Goal: Task Accomplishment & Management: Use online tool/utility

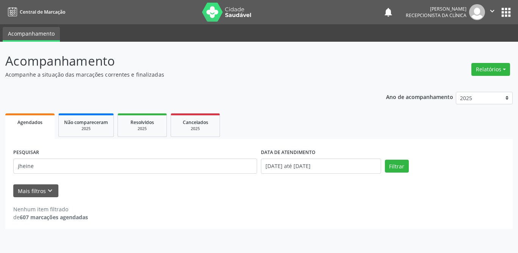
click at [0, 164] on div "Acompanhamento Acompanhe a situação das marcações correntes e finalizadas Relat…" at bounding box center [259, 147] width 518 height 211
type input "[PERSON_NAME]"
click at [385, 160] on button "Filtrar" at bounding box center [397, 166] width 24 height 13
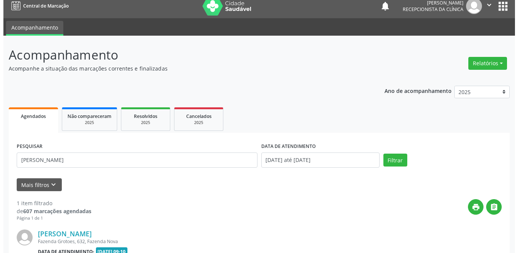
scroll to position [90, 0]
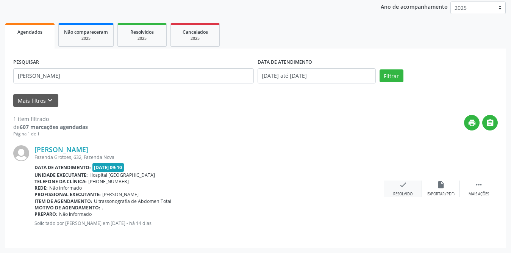
click at [401, 183] on icon "check" at bounding box center [403, 184] width 8 height 8
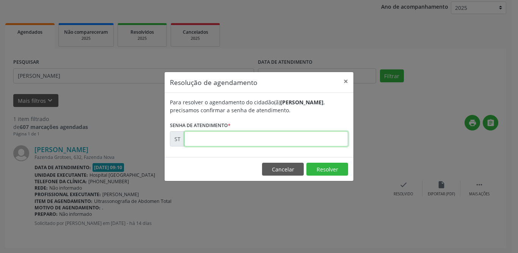
click at [208, 143] on input "text" at bounding box center [266, 138] width 164 height 15
type input "00022428"
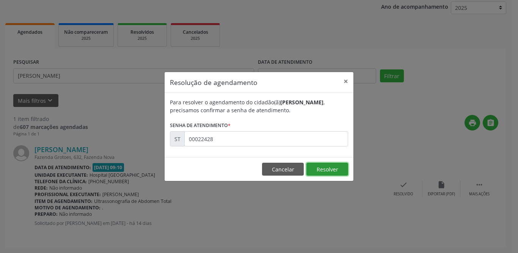
click at [326, 171] on button "Resolver" at bounding box center [327, 169] width 42 height 13
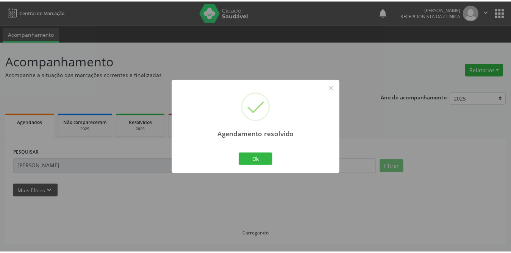
scroll to position [0, 0]
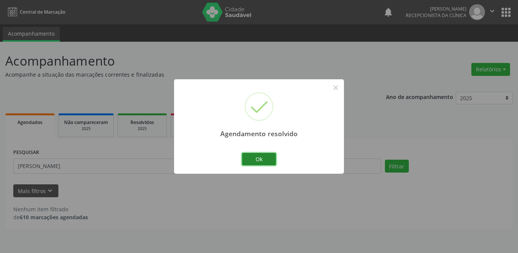
click at [252, 155] on button "Ok" at bounding box center [259, 159] width 34 height 13
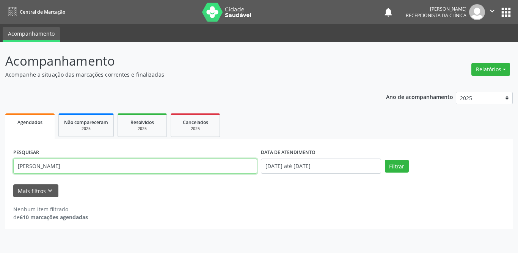
drag, startPoint x: 70, startPoint y: 169, endPoint x: 4, endPoint y: 165, distance: 66.1
click at [4, 165] on div "Acompanhamento Acompanhe a situação das marcações correntes e finalizadas Relat…" at bounding box center [259, 147] width 518 height 211
type input "[PERSON_NAME] das dores dos santos"
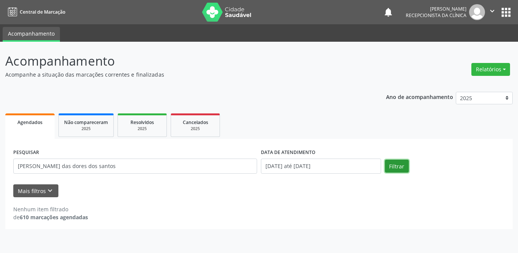
click at [397, 166] on button "Filtrar" at bounding box center [397, 166] width 24 height 13
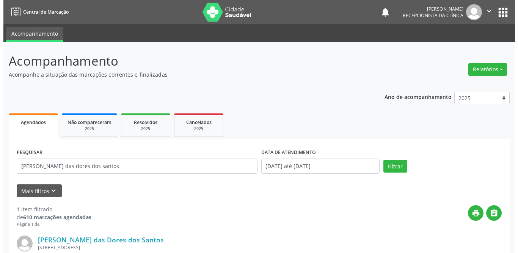
scroll to position [90, 0]
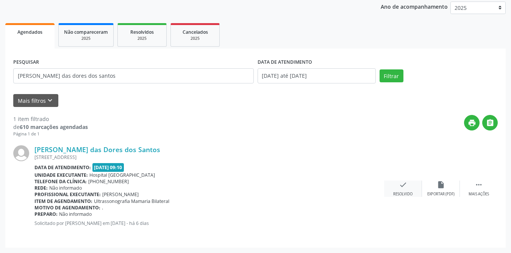
click at [393, 181] on div "check Resolvido" at bounding box center [403, 188] width 38 height 16
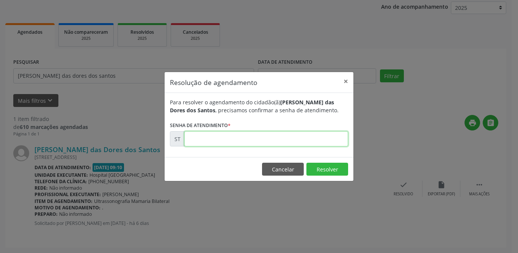
click at [249, 138] on input "text" at bounding box center [266, 138] width 164 height 15
type input "00023455"
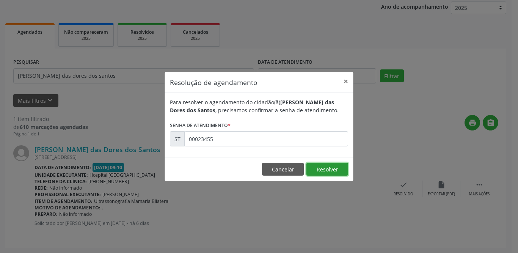
click at [317, 169] on button "Resolver" at bounding box center [327, 169] width 42 height 13
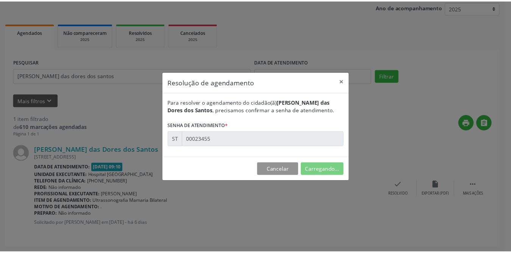
scroll to position [0, 0]
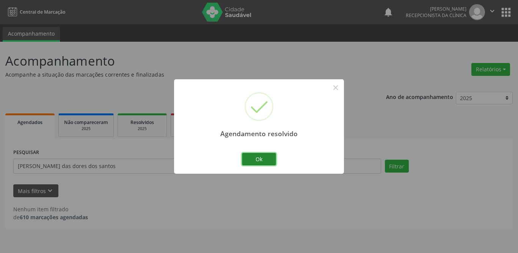
click at [255, 159] on button "Ok" at bounding box center [259, 159] width 34 height 13
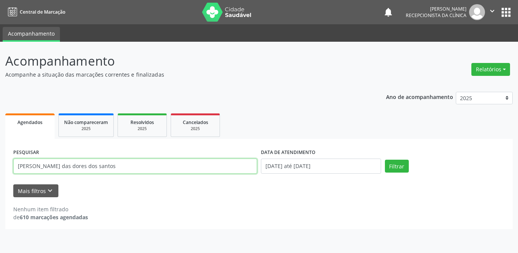
drag, startPoint x: 110, startPoint y: 166, endPoint x: 0, endPoint y: 158, distance: 110.6
click at [0, 158] on div "Acompanhamento Acompanhe a situação das marcações correntes e finalizadas Relat…" at bounding box center [259, 147] width 518 height 211
type input "[PERSON_NAME]"
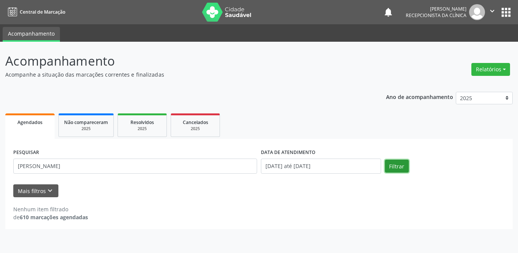
click at [403, 163] on button "Filtrar" at bounding box center [397, 166] width 24 height 13
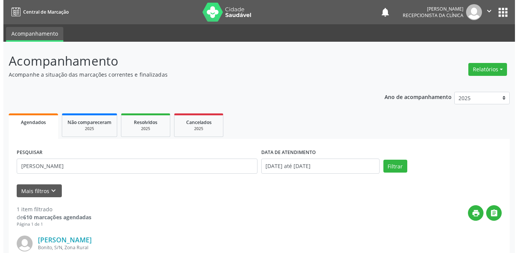
scroll to position [90, 0]
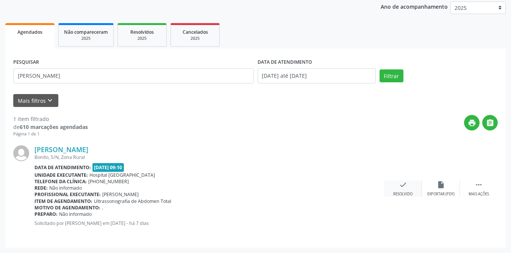
click at [403, 188] on icon "check" at bounding box center [403, 184] width 8 height 8
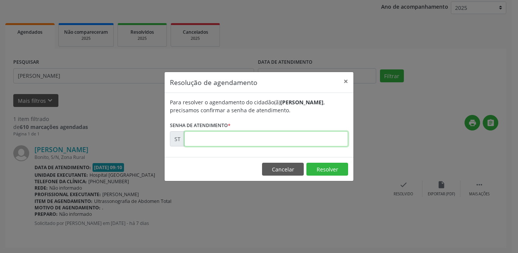
click at [262, 140] on input "text" at bounding box center [266, 138] width 164 height 15
type input "00023312"
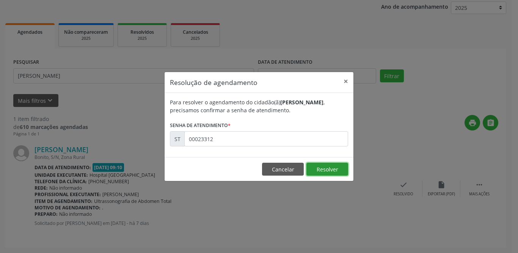
click at [321, 168] on button "Resolver" at bounding box center [327, 169] width 42 height 13
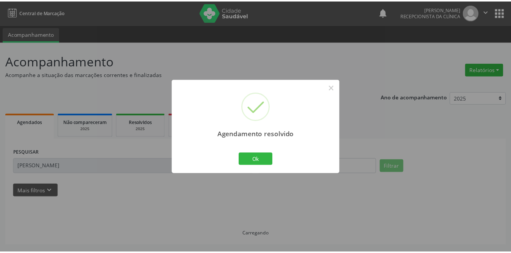
scroll to position [0, 0]
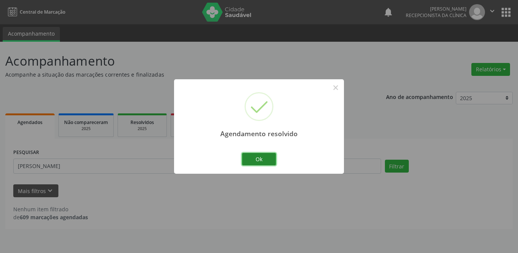
click at [263, 155] on button "Ok" at bounding box center [259, 159] width 34 height 13
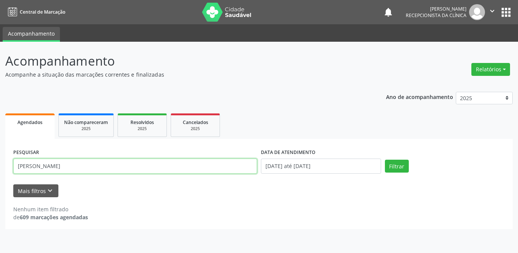
drag, startPoint x: 86, startPoint y: 170, endPoint x: 0, endPoint y: 162, distance: 86.8
click at [0, 162] on div "Acompanhamento Acompanhe a situação das marcações correntes e finalizadas Relat…" at bounding box center [259, 147] width 518 height 211
type input "[PERSON_NAME]"
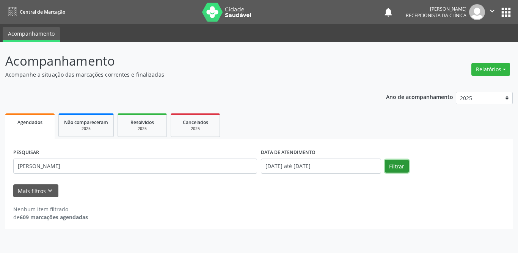
click at [398, 167] on button "Filtrar" at bounding box center [397, 166] width 24 height 13
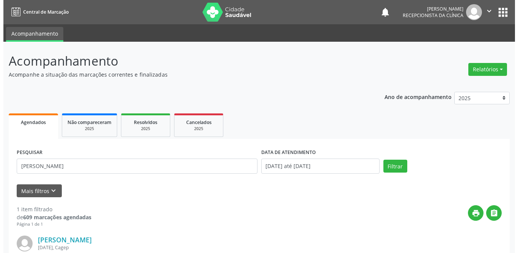
scroll to position [90, 0]
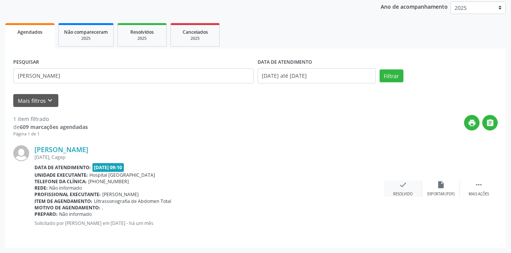
click at [400, 187] on icon "check" at bounding box center [403, 184] width 8 height 8
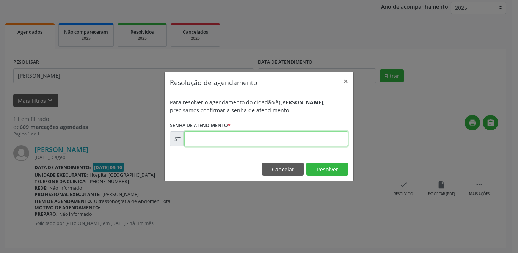
click at [256, 138] on input "text" at bounding box center [266, 138] width 164 height 15
type input "00021049"
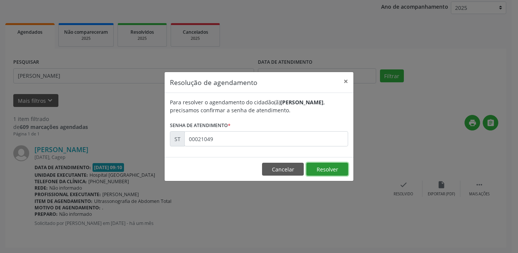
click at [329, 170] on button "Resolver" at bounding box center [327, 169] width 42 height 13
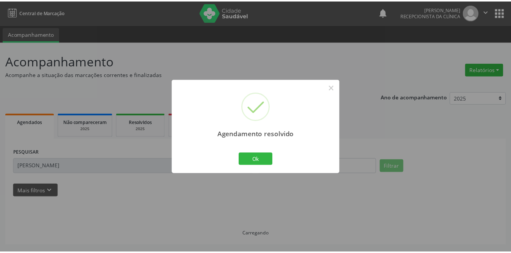
scroll to position [0, 0]
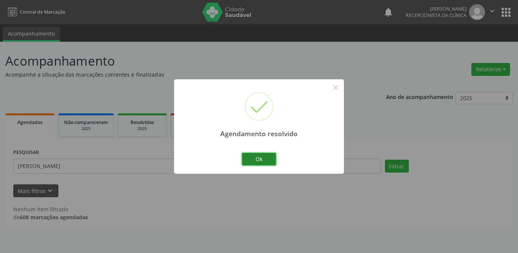
click at [255, 161] on button "Ok" at bounding box center [259, 159] width 34 height 13
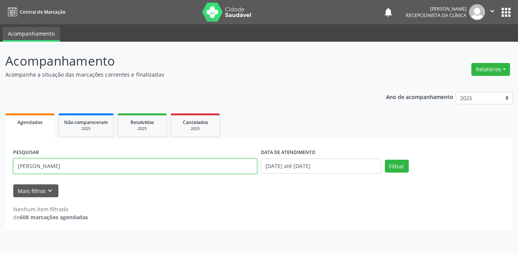
drag, startPoint x: 82, startPoint y: 165, endPoint x: 0, endPoint y: 166, distance: 81.5
click at [0, 166] on div "Acompanhamento Acompanhe a situação das marcações correntes e finalizadas Relat…" at bounding box center [259, 147] width 518 height 211
type input "[PERSON_NAME]"
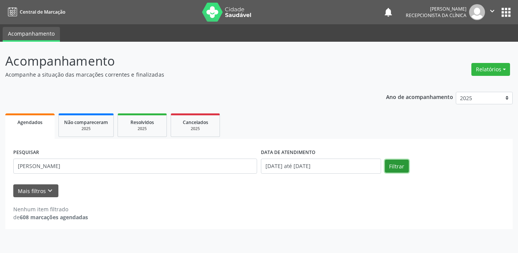
click at [404, 165] on button "Filtrar" at bounding box center [397, 166] width 24 height 13
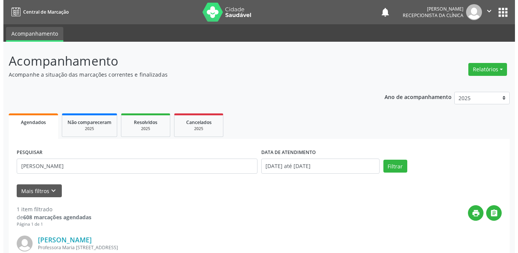
scroll to position [90, 0]
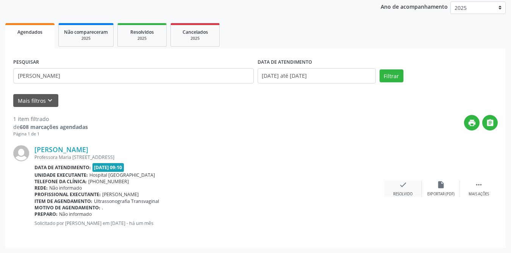
click at [399, 183] on icon "check" at bounding box center [403, 184] width 8 height 8
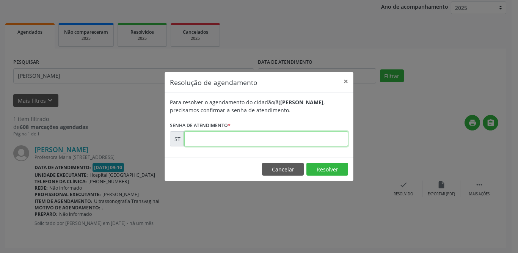
click at [218, 144] on input "text" at bounding box center [266, 138] width 164 height 15
type input "00021048"
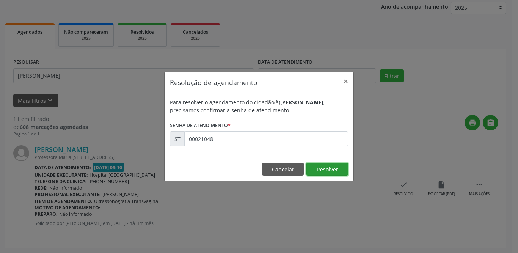
click at [337, 168] on button "Resolver" at bounding box center [327, 169] width 42 height 13
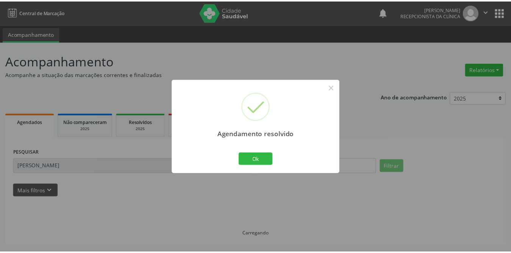
scroll to position [0, 0]
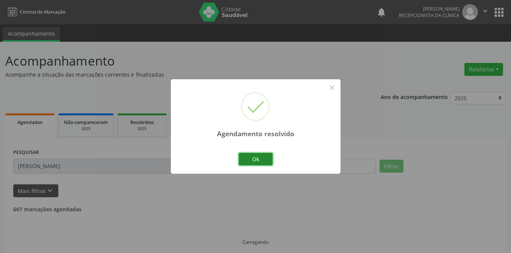
click at [263, 157] on button "Ok" at bounding box center [256, 159] width 34 height 13
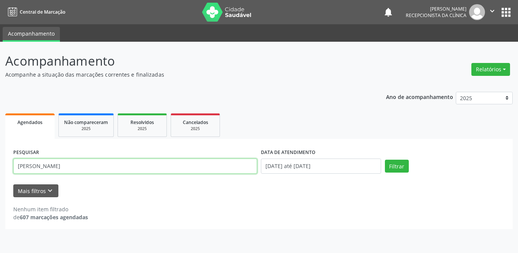
drag, startPoint x: 74, startPoint y: 163, endPoint x: 0, endPoint y: 158, distance: 74.1
click at [0, 158] on div "Acompanhamento Acompanhe a situação das marcações correntes e finalizadas Relat…" at bounding box center [259, 147] width 518 height 211
type input "[PERSON_NAME]"
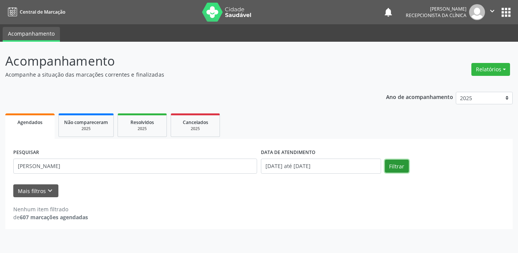
click at [395, 169] on button "Filtrar" at bounding box center [397, 166] width 24 height 13
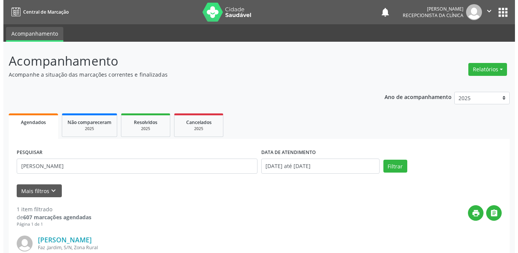
scroll to position [90, 0]
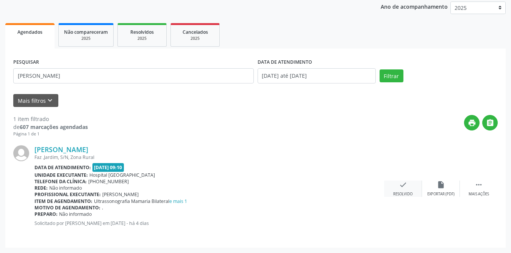
click at [403, 188] on icon "check" at bounding box center [403, 184] width 8 height 8
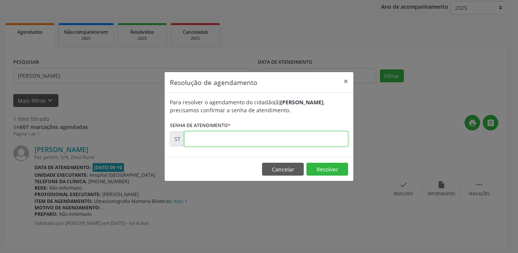
click at [199, 138] on input "text" at bounding box center [266, 138] width 164 height 15
type input "00024195"
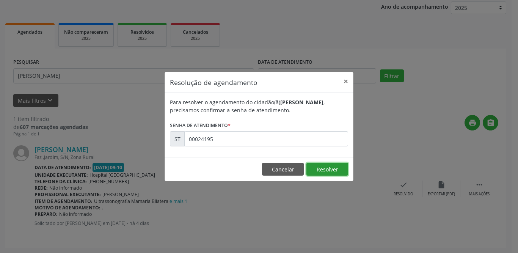
click at [337, 168] on button "Resolver" at bounding box center [327, 169] width 42 height 13
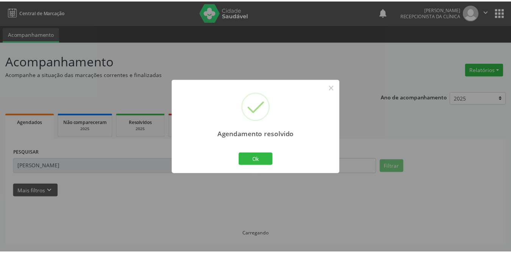
scroll to position [0, 0]
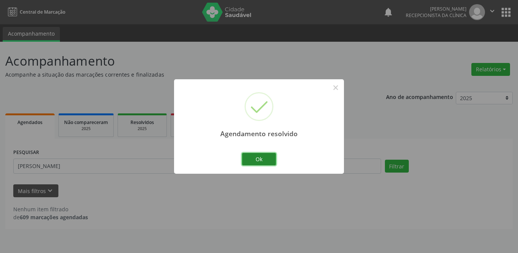
click at [250, 155] on button "Ok" at bounding box center [259, 159] width 34 height 13
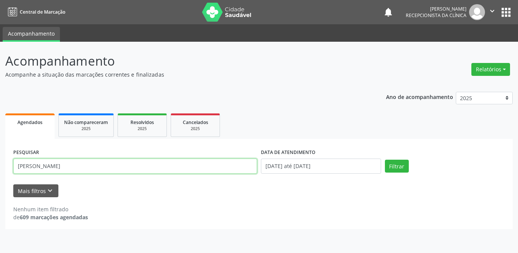
drag, startPoint x: 101, startPoint y: 163, endPoint x: 4, endPoint y: 155, distance: 97.4
click at [4, 155] on div "Acompanhamento Acompanhe a situação das marcações correntes e finalizadas Relat…" at bounding box center [259, 147] width 518 height 211
type input "[PERSON_NAME]"
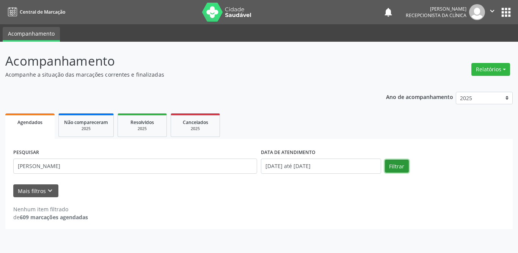
click at [391, 165] on button "Filtrar" at bounding box center [397, 166] width 24 height 13
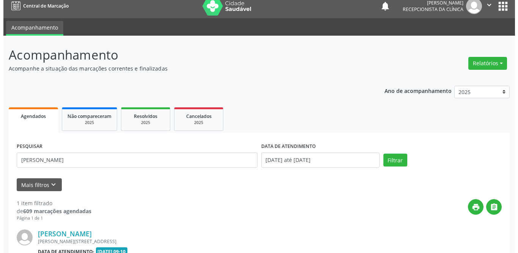
scroll to position [90, 0]
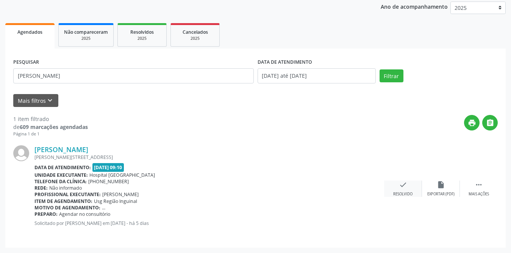
click at [401, 188] on icon "check" at bounding box center [403, 184] width 8 height 8
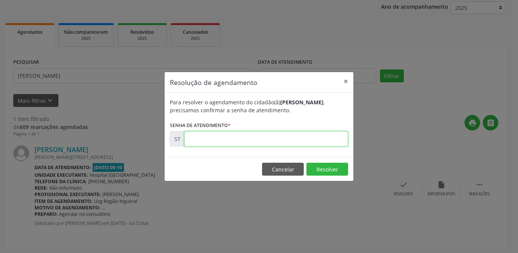
click at [267, 140] on input "text" at bounding box center [266, 138] width 164 height 15
type input "00023711"
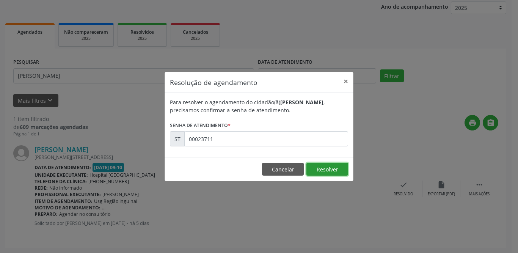
click at [333, 168] on button "Resolver" at bounding box center [327, 169] width 42 height 13
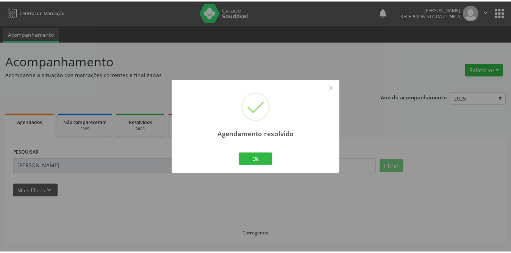
scroll to position [0, 0]
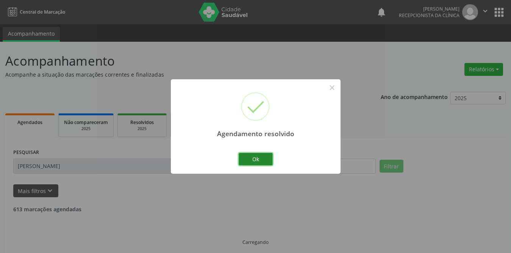
click at [255, 158] on button "Ok" at bounding box center [256, 159] width 34 height 13
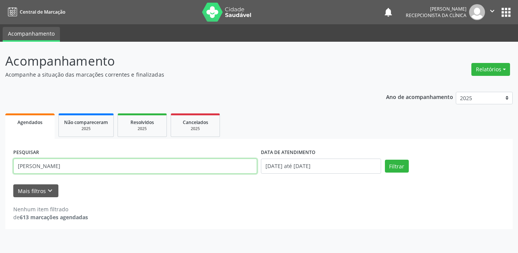
drag, startPoint x: 65, startPoint y: 160, endPoint x: 0, endPoint y: 161, distance: 65.2
click at [0, 161] on div "Acompanhamento Acompanhe a situação das marcações correntes e finalizadas Relat…" at bounding box center [259, 147] width 518 height 211
type input "[PERSON_NAME]"
click at [385, 160] on button "Filtrar" at bounding box center [397, 166] width 24 height 13
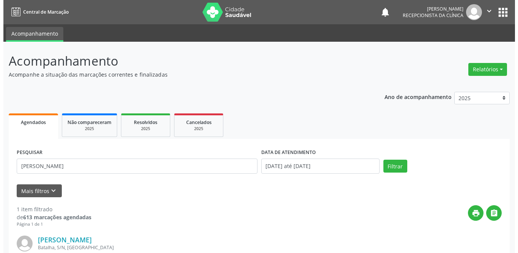
scroll to position [76, 0]
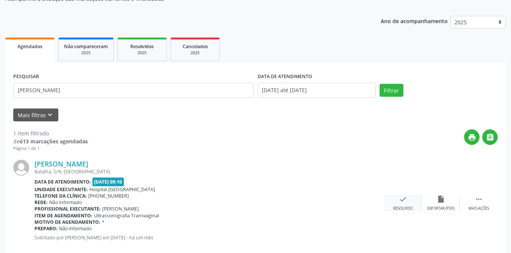
click at [398, 205] on div "check Resolvido" at bounding box center [403, 203] width 38 height 16
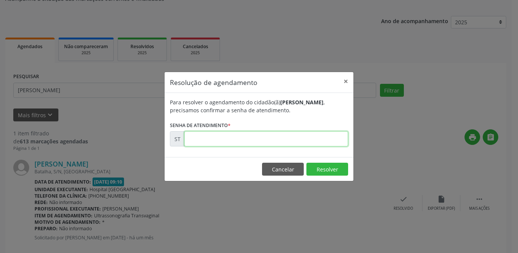
click at [214, 136] on input "text" at bounding box center [266, 138] width 164 height 15
type input "00020978"
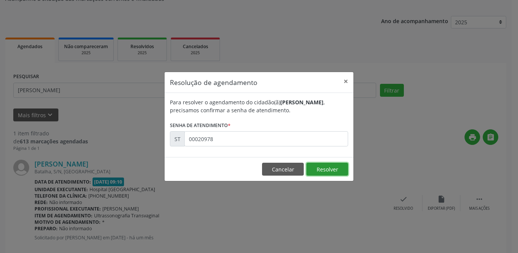
click at [327, 171] on button "Resolver" at bounding box center [327, 169] width 42 height 13
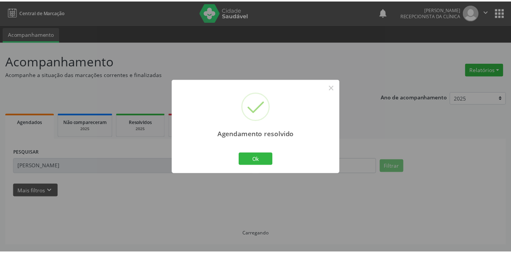
scroll to position [0, 0]
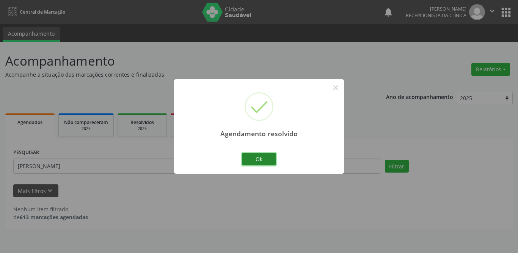
click at [269, 158] on button "Ok" at bounding box center [259, 159] width 34 height 13
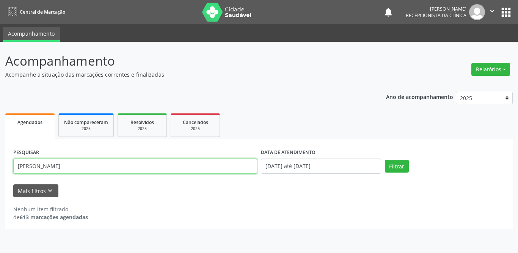
drag, startPoint x: 65, startPoint y: 169, endPoint x: 13, endPoint y: 167, distance: 52.0
click at [13, 167] on div "PESQUISAR [PERSON_NAME]" at bounding box center [135, 163] width 248 height 32
click at [119, 162] on input "text" at bounding box center [135, 165] width 244 height 15
click at [110, 163] on input "text" at bounding box center [135, 165] width 244 height 15
click at [77, 167] on input "text" at bounding box center [135, 165] width 244 height 15
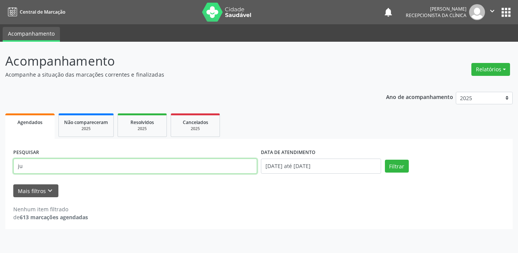
type input "j"
type input "[PERSON_NAME]"
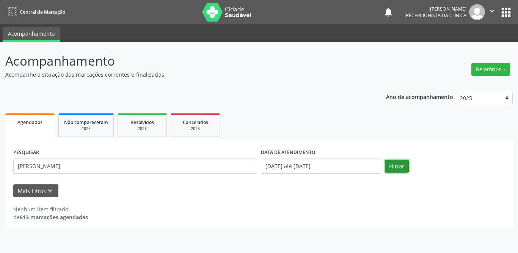
click at [406, 169] on button "Filtrar" at bounding box center [397, 166] width 24 height 13
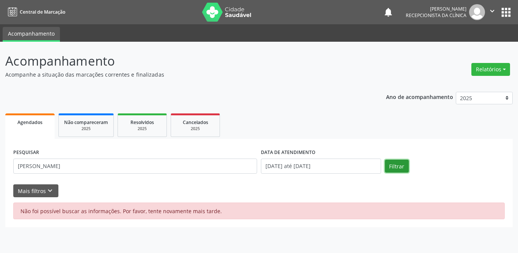
click at [402, 166] on button "Filtrar" at bounding box center [397, 166] width 24 height 13
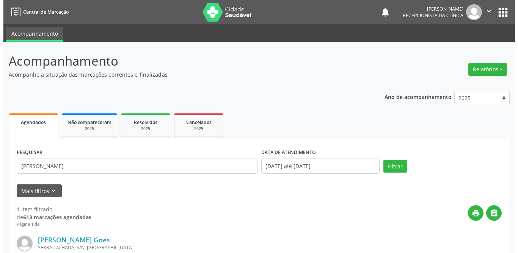
scroll to position [90, 0]
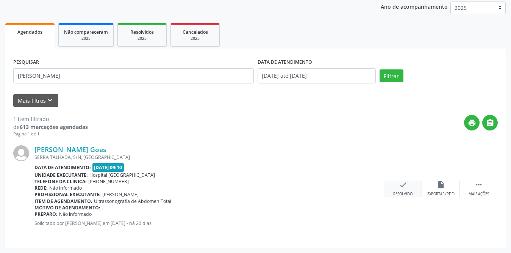
click at [406, 192] on div "Resolvido" at bounding box center [403, 193] width 19 height 5
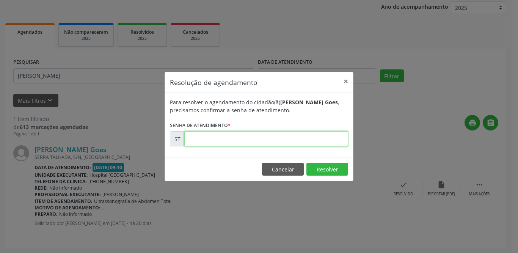
click at [250, 138] on input "text" at bounding box center [266, 138] width 164 height 15
type input "00021681"
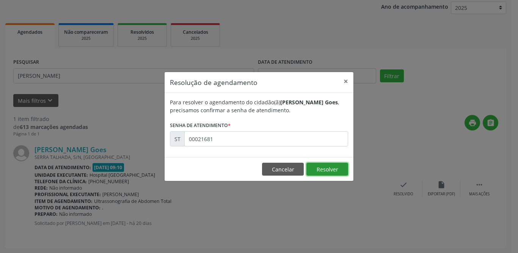
click at [321, 165] on button "Resolver" at bounding box center [327, 169] width 42 height 13
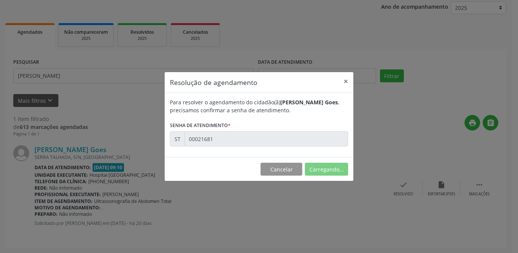
click at [268, 138] on input "00021681" at bounding box center [266, 138] width 164 height 15
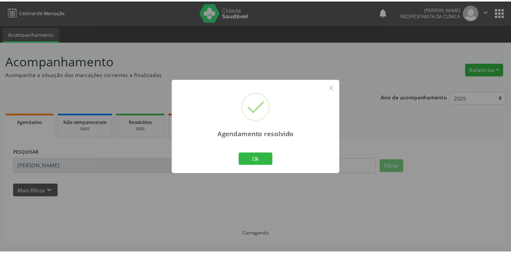
scroll to position [0, 0]
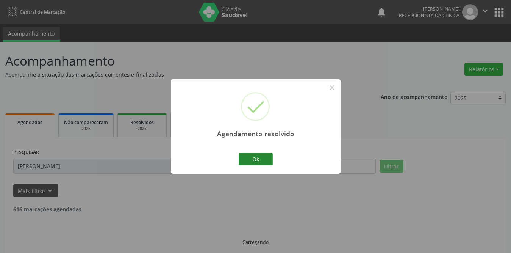
click at [250, 159] on button "Ok" at bounding box center [256, 159] width 34 height 13
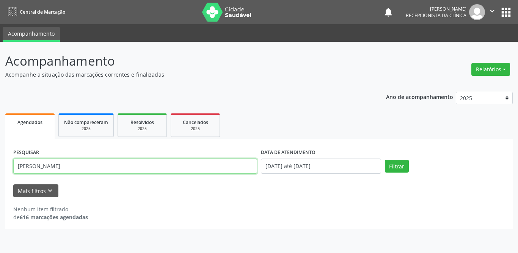
drag, startPoint x: 80, startPoint y: 166, endPoint x: 0, endPoint y: 157, distance: 80.4
click at [0, 167] on div "Acompanhamento Acompanhe a situação das marcações correntes e finalizadas Relat…" at bounding box center [259, 147] width 518 height 211
type input "luciene"
click at [385, 160] on button "Filtrar" at bounding box center [397, 166] width 24 height 13
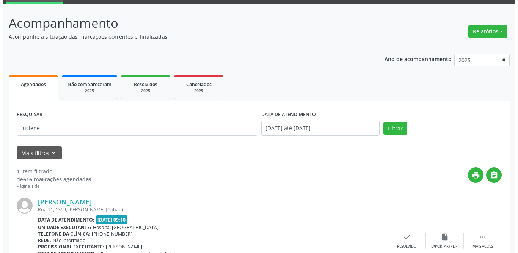
scroll to position [90, 0]
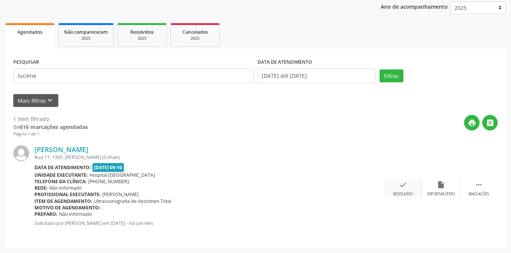
click at [394, 185] on div "check Resolvido" at bounding box center [403, 188] width 38 height 16
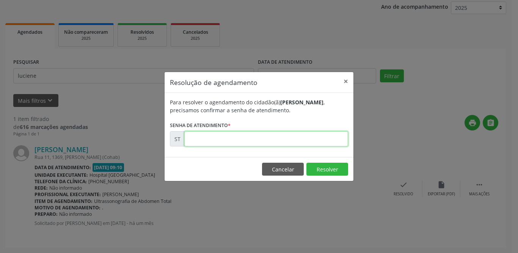
click at [240, 139] on input "text" at bounding box center [266, 138] width 164 height 15
type input "00021300"
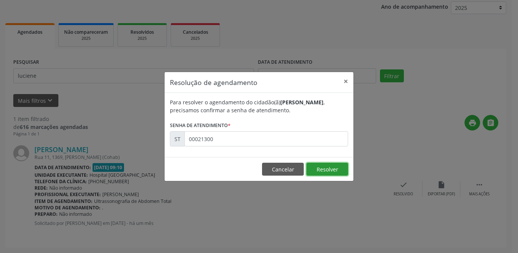
click at [339, 167] on button "Resolver" at bounding box center [327, 169] width 42 height 13
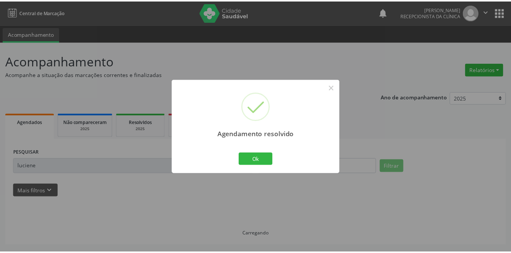
scroll to position [0, 0]
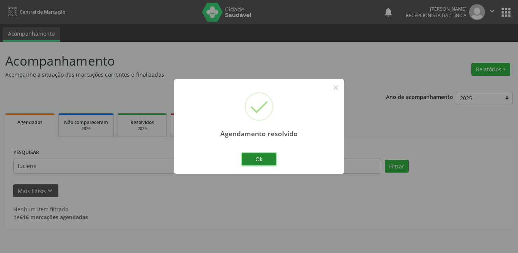
click at [257, 155] on button "Ok" at bounding box center [259, 159] width 34 height 13
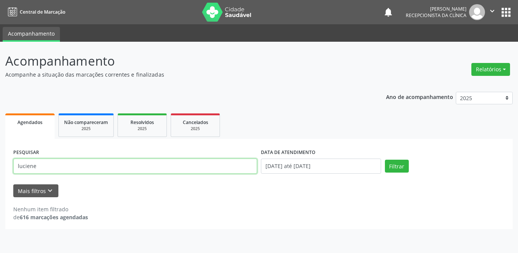
drag, startPoint x: 65, startPoint y: 168, endPoint x: 0, endPoint y: 161, distance: 65.1
click at [0, 161] on div "Acompanhamento Acompanhe a situação das marcações correntes e finalizadas Relat…" at bounding box center [259, 147] width 518 height 211
type input "mayara"
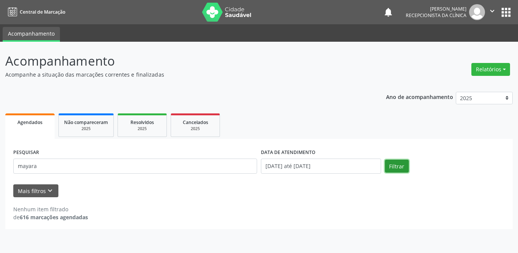
click at [388, 164] on button "Filtrar" at bounding box center [397, 166] width 24 height 13
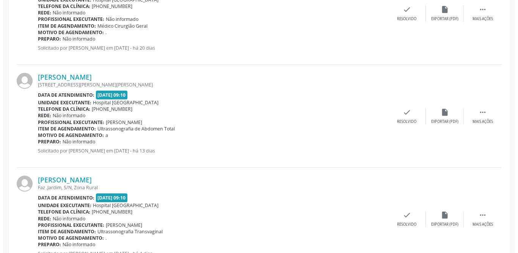
scroll to position [296, 0]
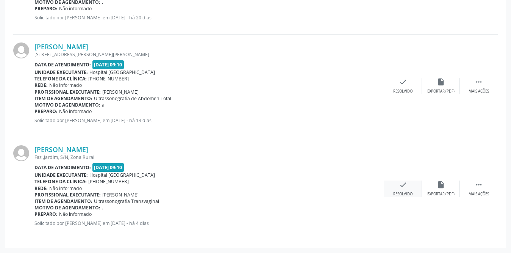
click at [403, 183] on icon "check" at bounding box center [403, 184] width 8 height 8
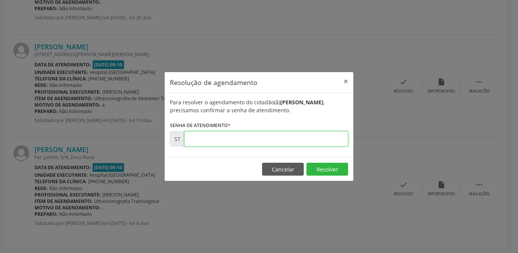
click at [287, 143] on input "text" at bounding box center [266, 138] width 164 height 15
type input "00024209"
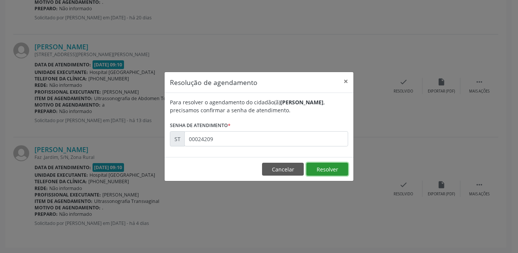
click at [333, 167] on button "Resolver" at bounding box center [327, 169] width 42 height 13
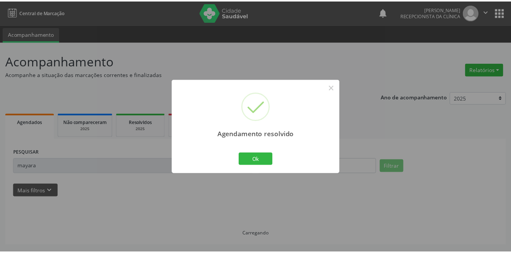
scroll to position [0, 0]
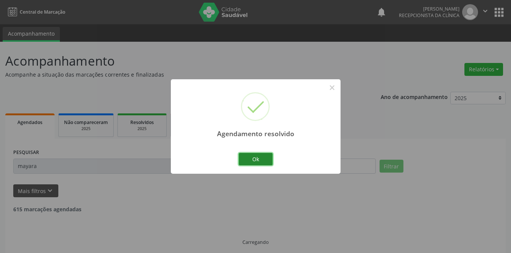
click at [269, 163] on button "Ok" at bounding box center [256, 159] width 34 height 13
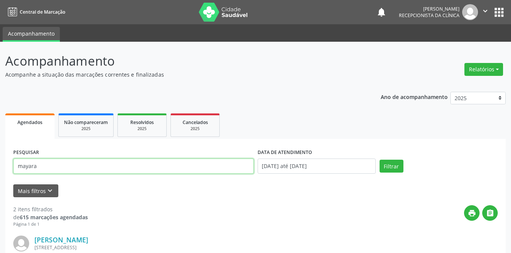
click at [73, 173] on input "mayara" at bounding box center [133, 165] width 241 height 15
drag, startPoint x: 72, startPoint y: 166, endPoint x: 0, endPoint y: 166, distance: 71.7
click at [0, 166] on div "Acompanhamento Acompanhe a situação das marcações correntes e finalizadas Relat…" at bounding box center [255, 244] width 511 height 404
type input "josafa"
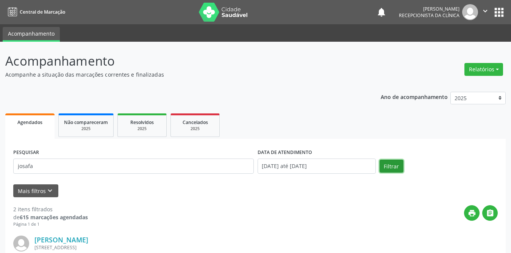
click at [388, 165] on button "Filtrar" at bounding box center [392, 166] width 24 height 13
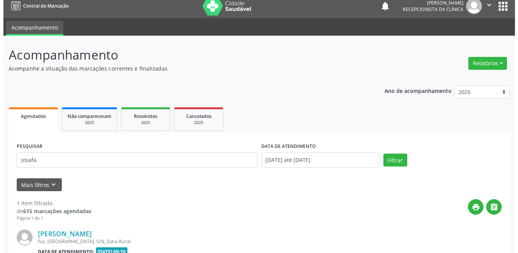
scroll to position [90, 0]
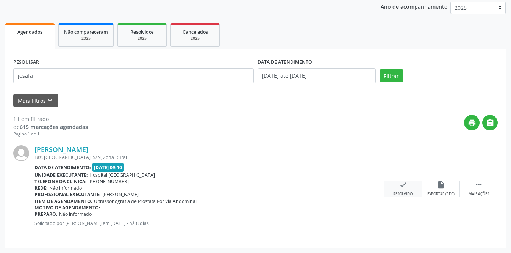
click at [397, 187] on div "check Resolvido" at bounding box center [403, 188] width 38 height 16
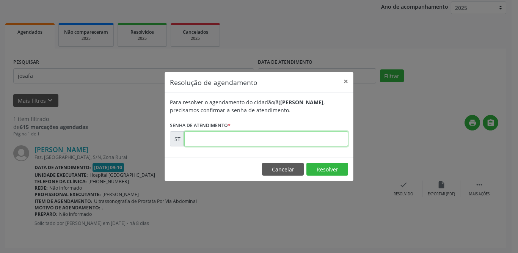
click at [228, 140] on input "text" at bounding box center [266, 138] width 164 height 15
type input "00023162"
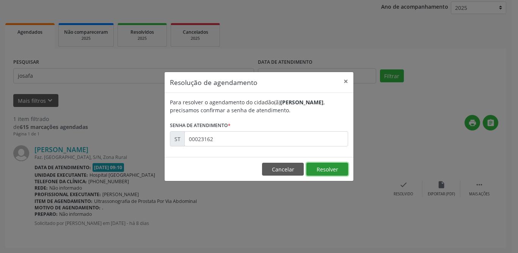
click at [335, 163] on button "Resolver" at bounding box center [327, 169] width 42 height 13
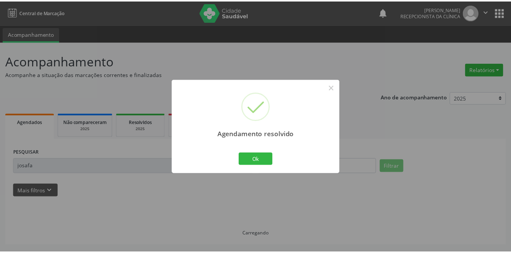
scroll to position [0, 0]
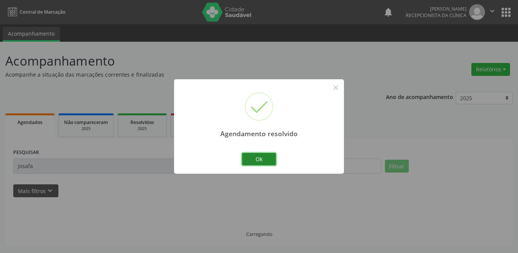
click at [252, 160] on button "Ok" at bounding box center [259, 159] width 34 height 13
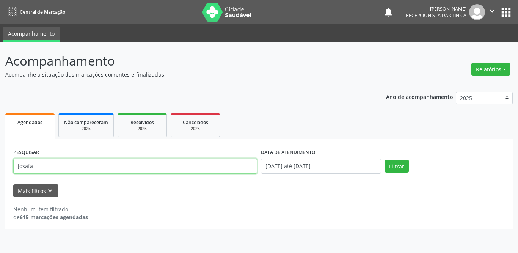
drag, startPoint x: 41, startPoint y: 171, endPoint x: 0, endPoint y: 163, distance: 41.2
click at [0, 163] on div "Acompanhamento Acompanhe a situação das marcações correntes e finalizadas Relat…" at bounding box center [259, 147] width 518 height 211
type input "[PERSON_NAME]"
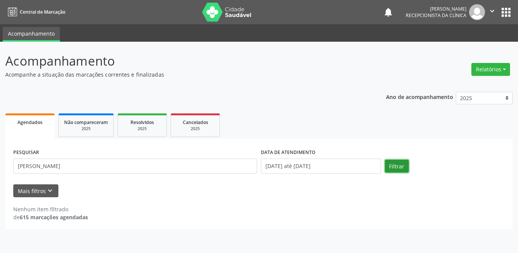
click at [397, 168] on button "Filtrar" at bounding box center [397, 166] width 24 height 13
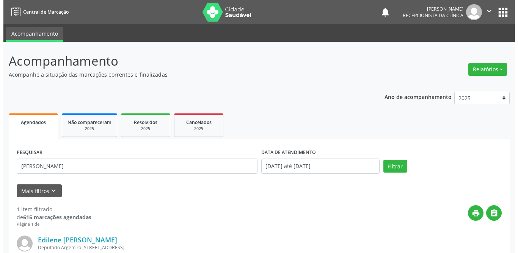
scroll to position [90, 0]
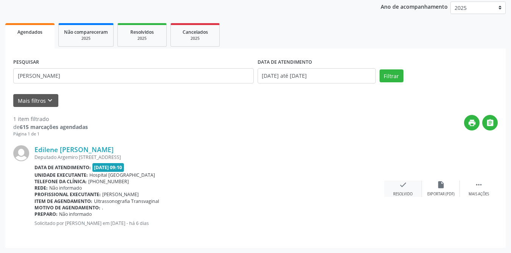
click at [398, 188] on div "check Resolvido" at bounding box center [403, 188] width 38 height 16
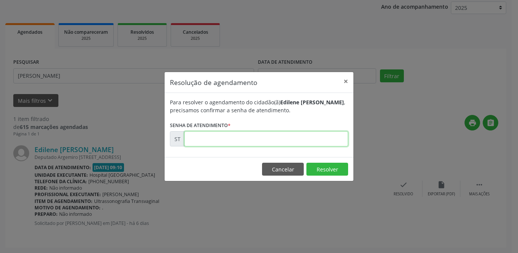
click at [201, 140] on input "text" at bounding box center [266, 138] width 164 height 15
type input "00023424"
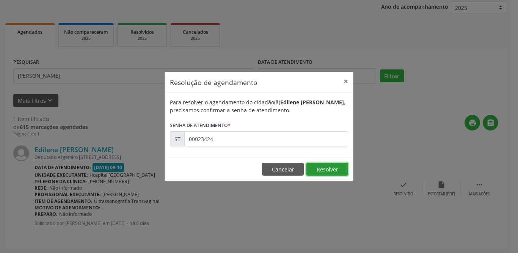
click at [316, 171] on button "Resolver" at bounding box center [327, 169] width 42 height 13
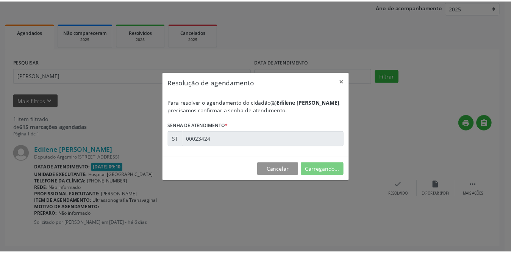
scroll to position [0, 0]
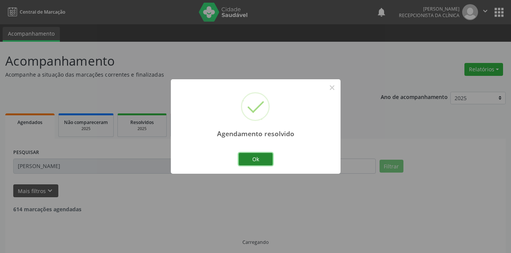
click at [261, 157] on button "Ok" at bounding box center [256, 159] width 34 height 13
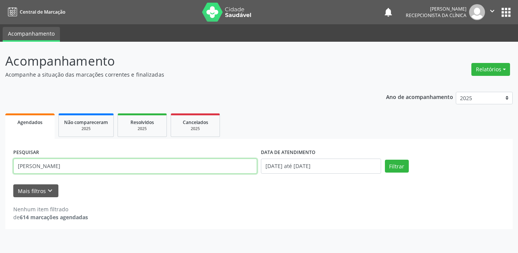
drag, startPoint x: 63, startPoint y: 167, endPoint x: 1, endPoint y: 142, distance: 67.4
click at [0, 166] on div "Acompanhamento Acompanhe a situação das marcações correntes e finalizadas Relat…" at bounding box center [259, 147] width 518 height 211
type input "[PERSON_NAME]"
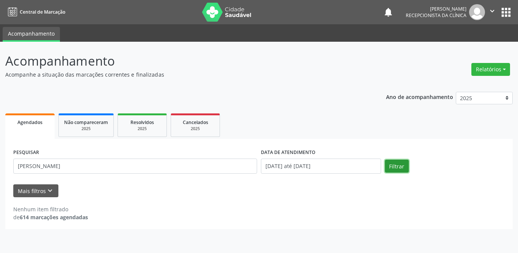
click at [389, 169] on button "Filtrar" at bounding box center [397, 166] width 24 height 13
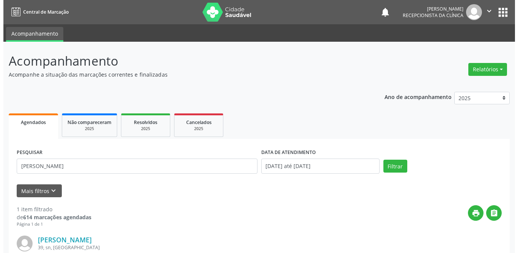
scroll to position [90, 0]
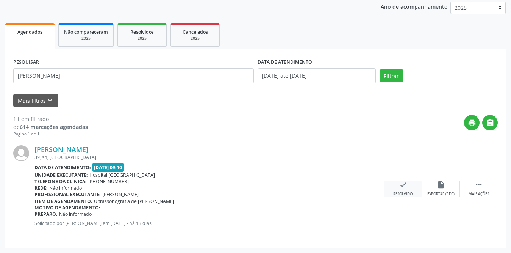
click at [405, 186] on icon "check" at bounding box center [403, 184] width 8 height 8
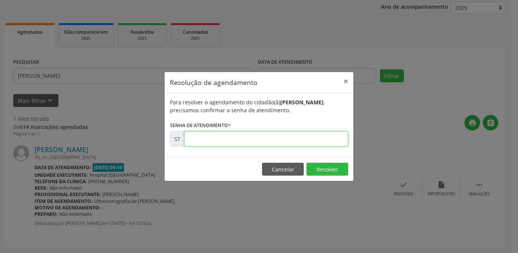
click at [276, 137] on input "text" at bounding box center [266, 138] width 164 height 15
type input "00022528"
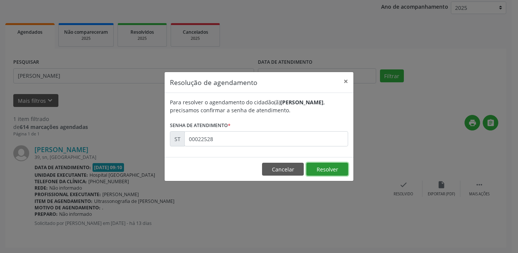
click at [328, 171] on button "Resolver" at bounding box center [327, 169] width 42 height 13
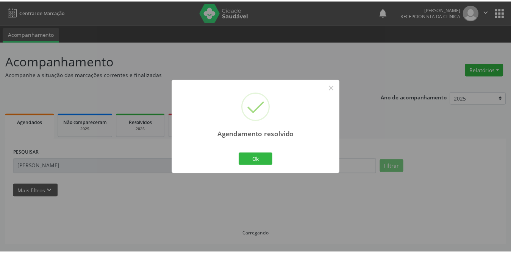
scroll to position [0, 0]
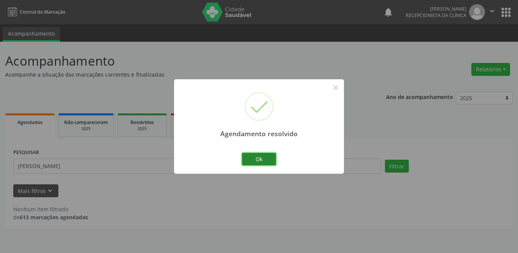
click at [269, 159] on button "Ok" at bounding box center [259, 159] width 34 height 13
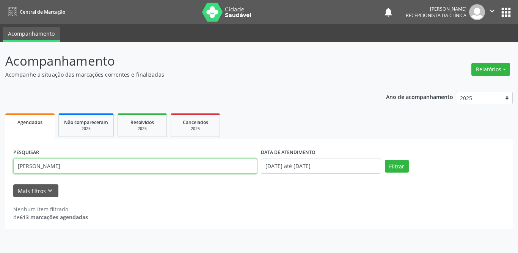
drag, startPoint x: 66, startPoint y: 166, endPoint x: 9, endPoint y: 169, distance: 56.5
click at [9, 169] on div "PESQUISAR [PERSON_NAME] DATA DE ATENDIMENTO [DATE] até [DATE] Filtrar UNIDADE D…" at bounding box center [258, 184] width 507 height 90
click at [101, 163] on input "text" at bounding box center [135, 165] width 244 height 15
type input "[PERSON_NAME]"
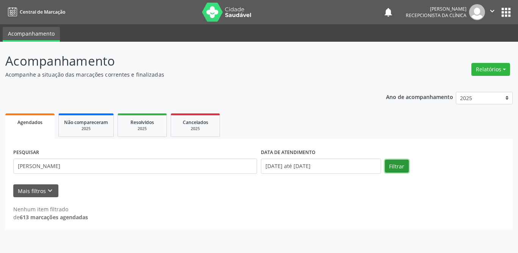
click at [389, 166] on button "Filtrar" at bounding box center [397, 166] width 24 height 13
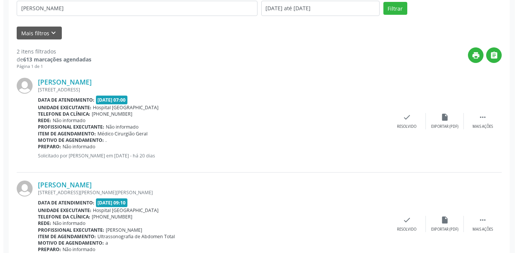
scroll to position [193, 0]
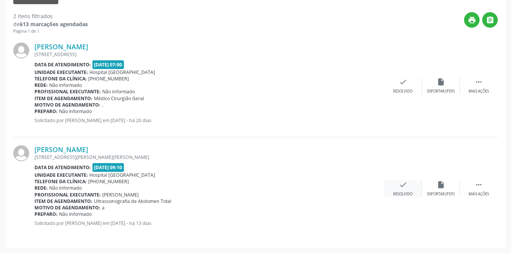
click at [406, 186] on icon "check" at bounding box center [403, 184] width 8 height 8
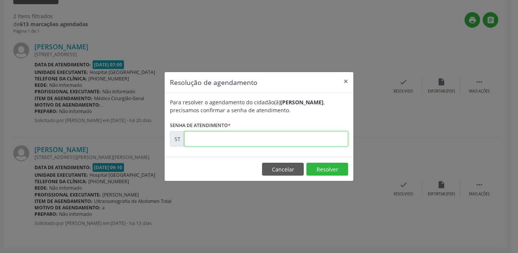
click at [282, 138] on input "text" at bounding box center [266, 138] width 164 height 15
type input "00022716"
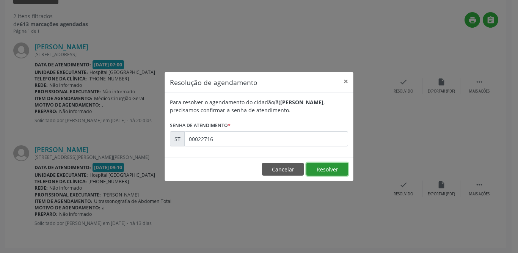
click at [321, 172] on button "Resolver" at bounding box center [327, 169] width 42 height 13
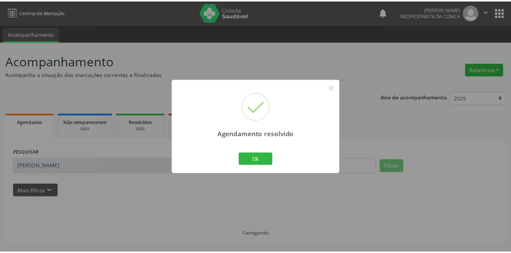
scroll to position [0, 0]
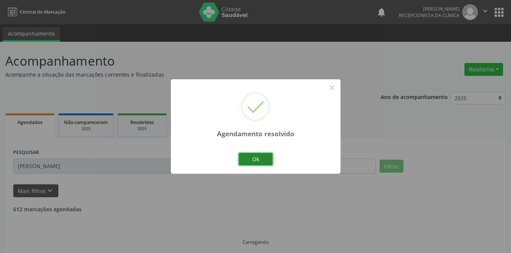
click at [268, 161] on button "Ok" at bounding box center [256, 159] width 34 height 13
